Goal: Information Seeking & Learning: Learn about a topic

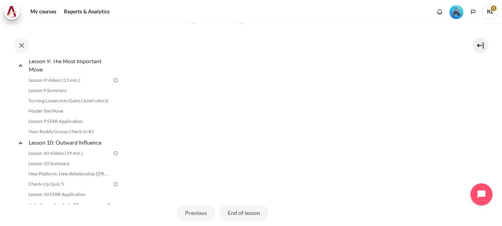
scroll to position [636, 0]
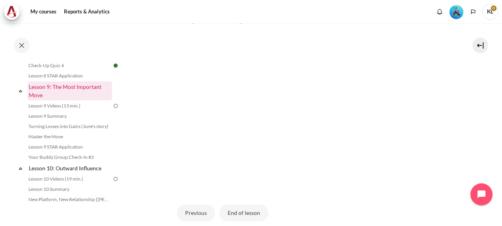
click at [86, 93] on link "Lesson 9: The Most Important Move" at bounding box center [70, 90] width 84 height 19
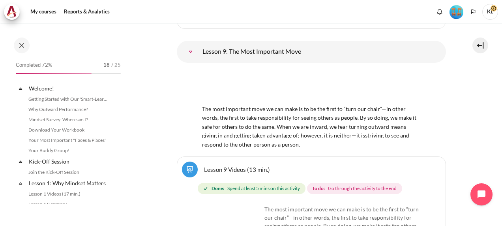
scroll to position [634, 0]
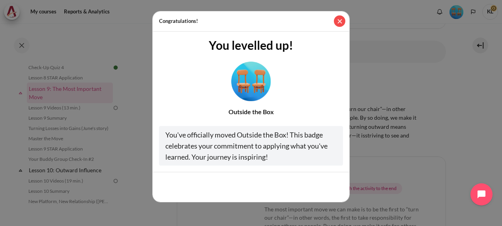
click at [339, 23] on button "Close" at bounding box center [339, 20] width 11 height 11
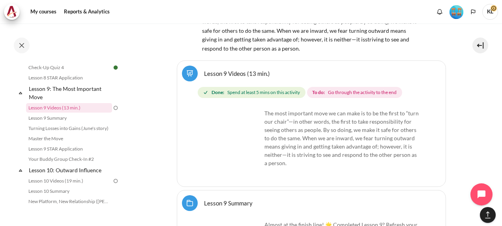
scroll to position [7820, 0]
click at [353, 97] on span "To do: Go through the activity to the end" at bounding box center [354, 91] width 95 height 11
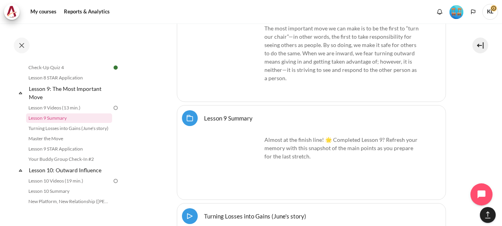
scroll to position [7904, 0]
click at [251, 76] on img "Content" at bounding box center [231, 53] width 59 height 59
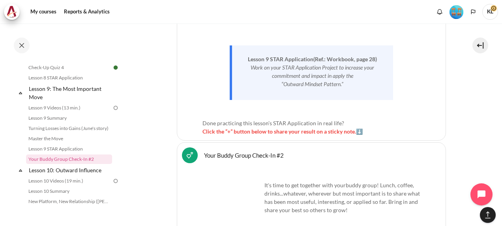
click at [303, 55] on p "Lesson 9 STAR Application (Ref.: Workbook, page 28)" at bounding box center [312, 59] width 133 height 8
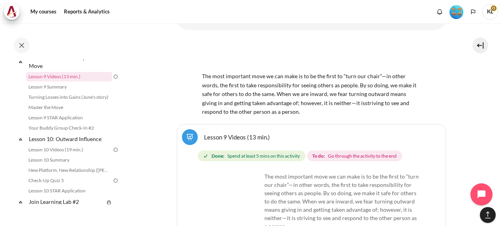
scroll to position [7781, 0]
click at [69, 81] on link "Lesson 9 Videos (13 min.)" at bounding box center [69, 76] width 86 height 9
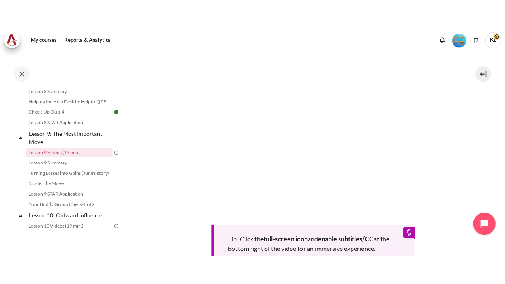
scroll to position [255, 0]
